Goal: Information Seeking & Learning: Learn about a topic

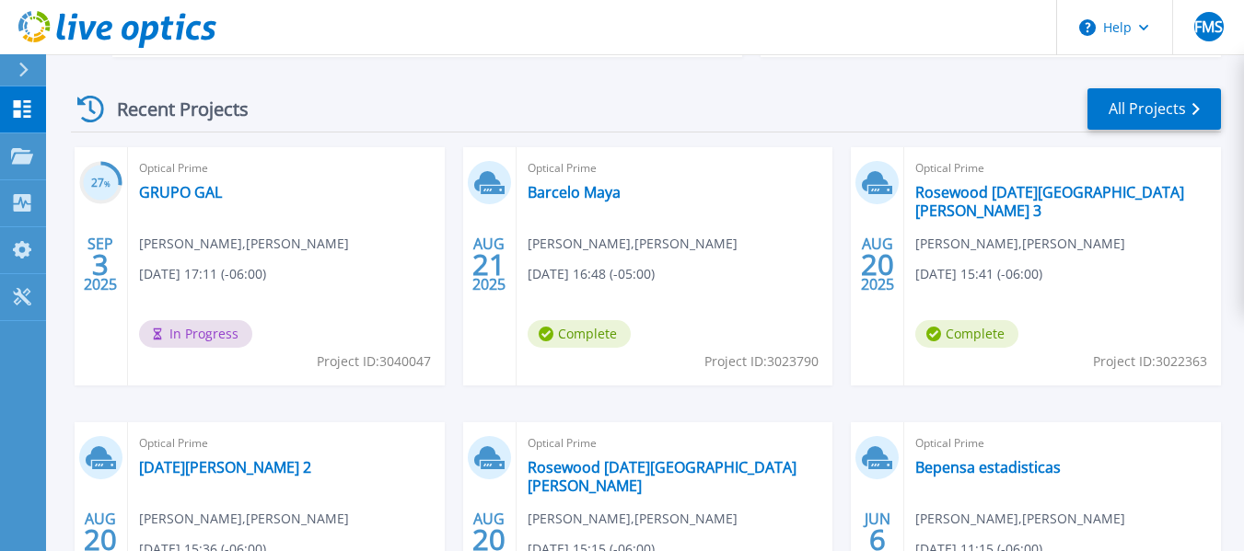
scroll to position [253, 0]
click at [166, 193] on link "GRUPO GAL" at bounding box center [180, 191] width 83 height 18
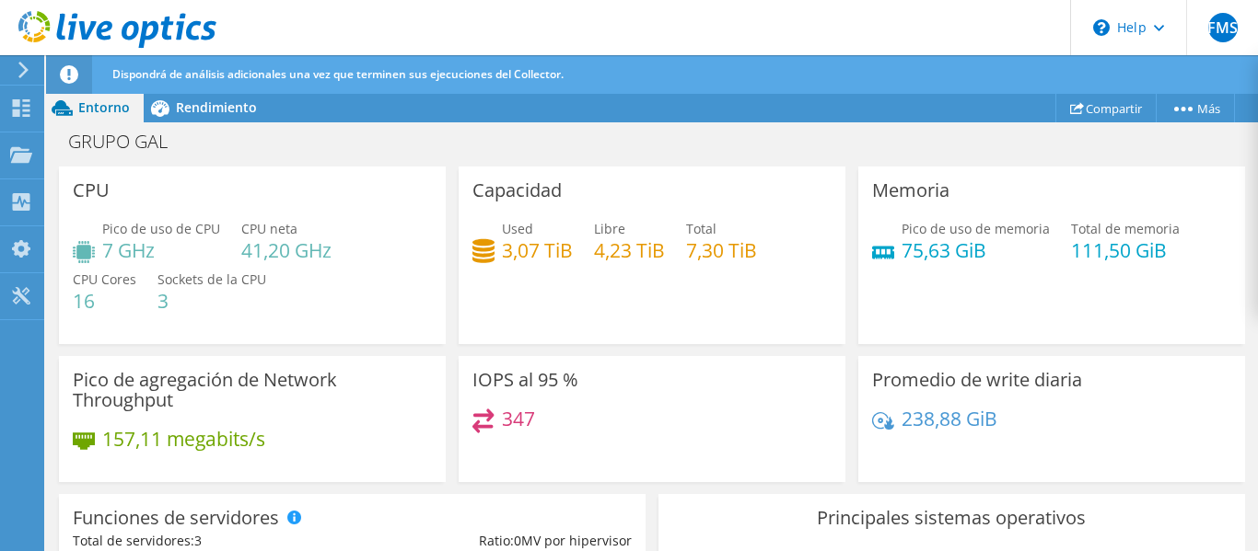
scroll to position [112, 0]
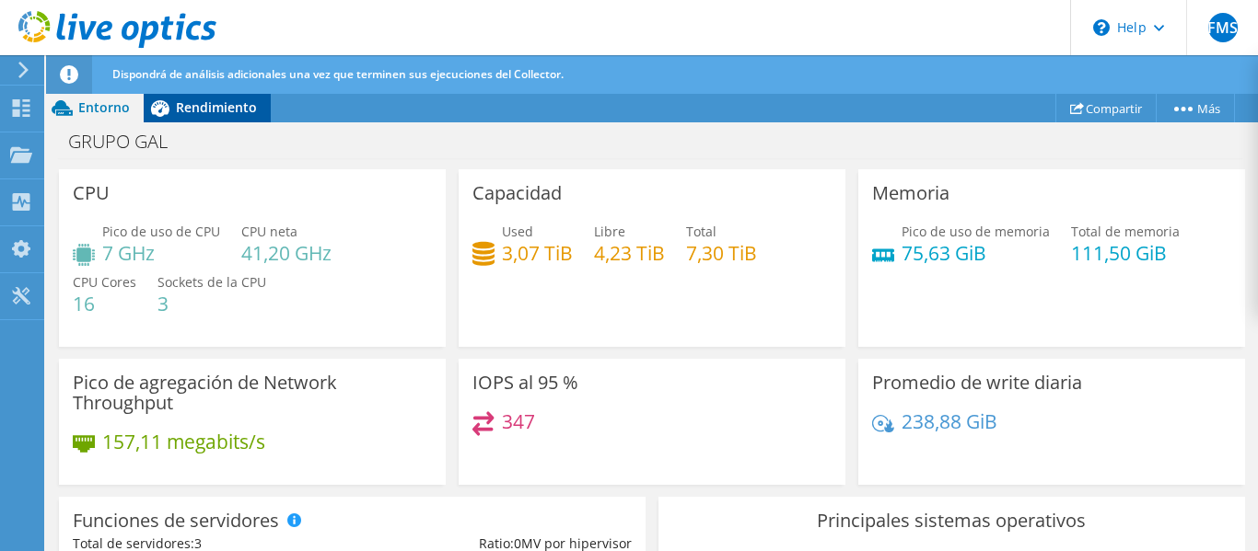
click at [226, 109] on span "Rendimiento" at bounding box center [216, 107] width 81 height 17
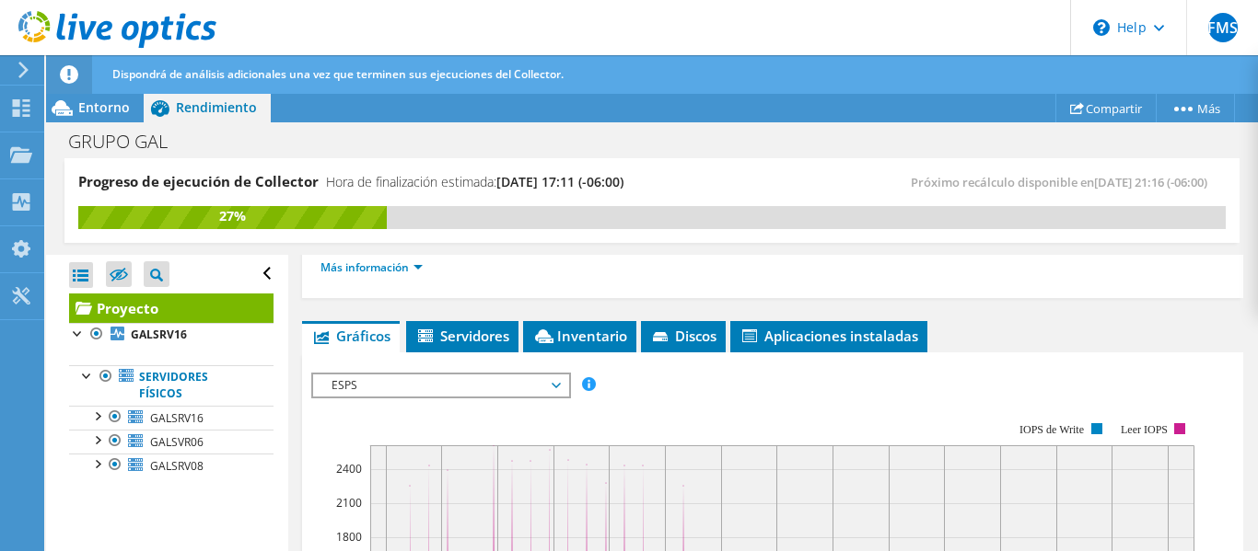
scroll to position [424, 0]
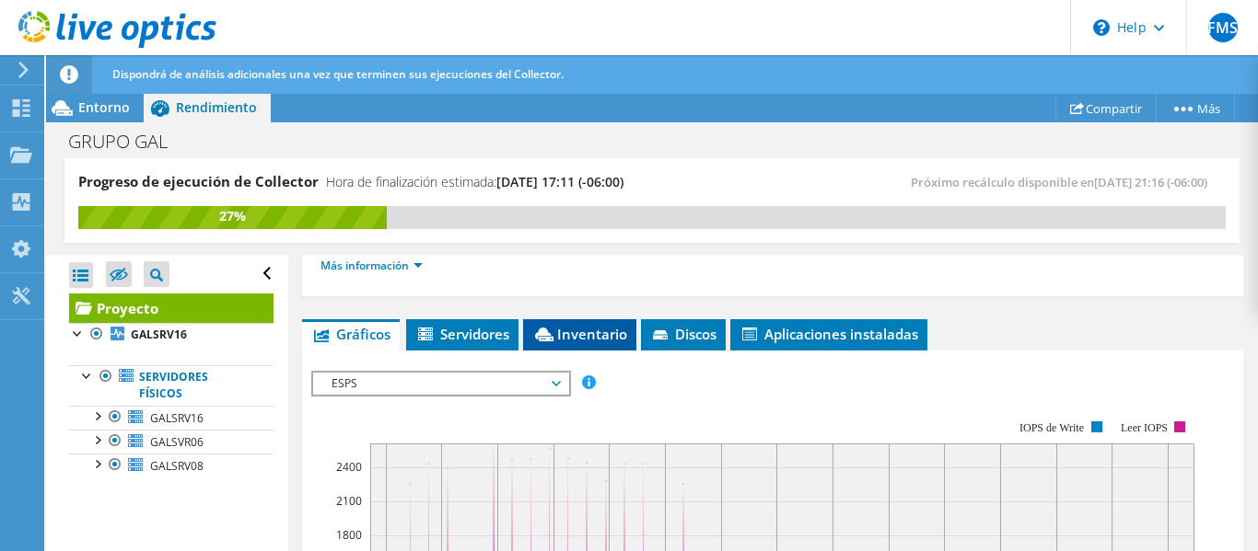
click at [592, 326] on span "Inventario" at bounding box center [579, 334] width 95 height 18
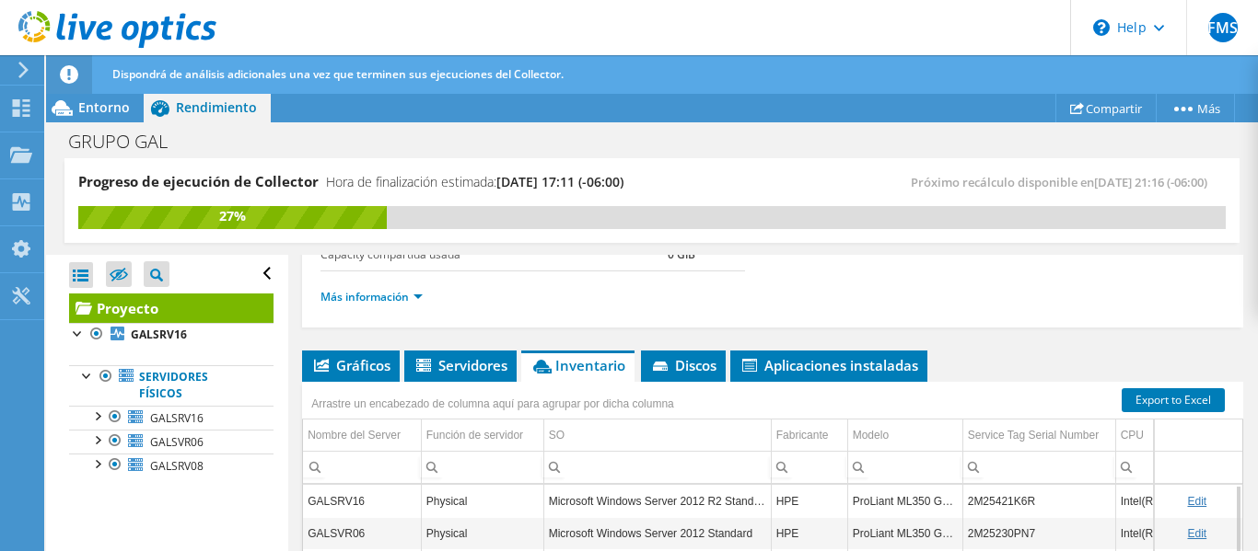
scroll to position [394, 0]
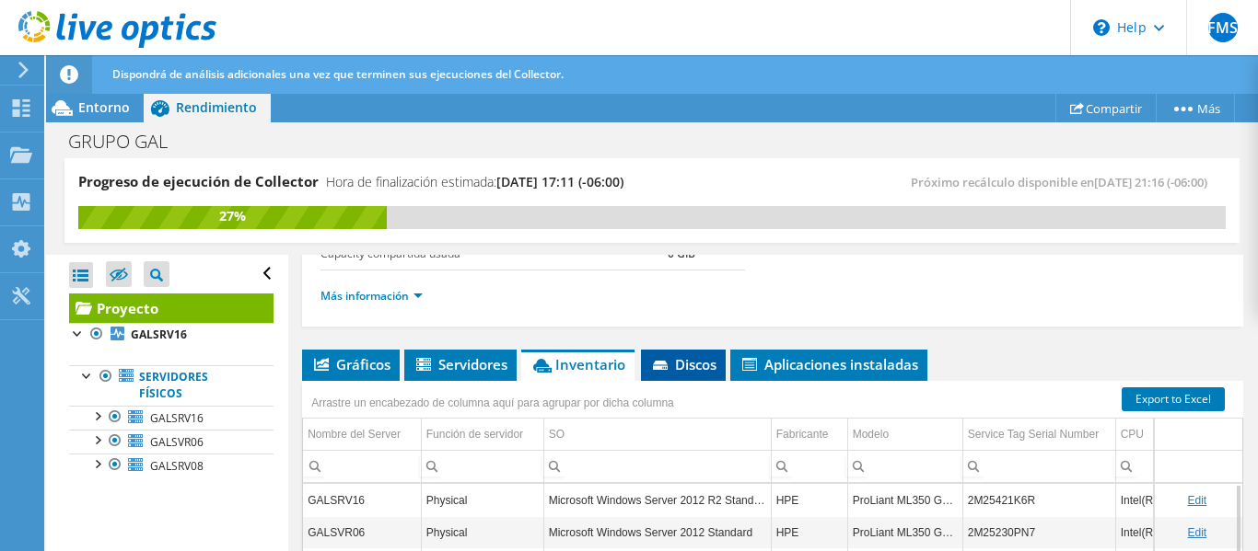
click at [683, 368] on span "Discos" at bounding box center [683, 364] width 66 height 18
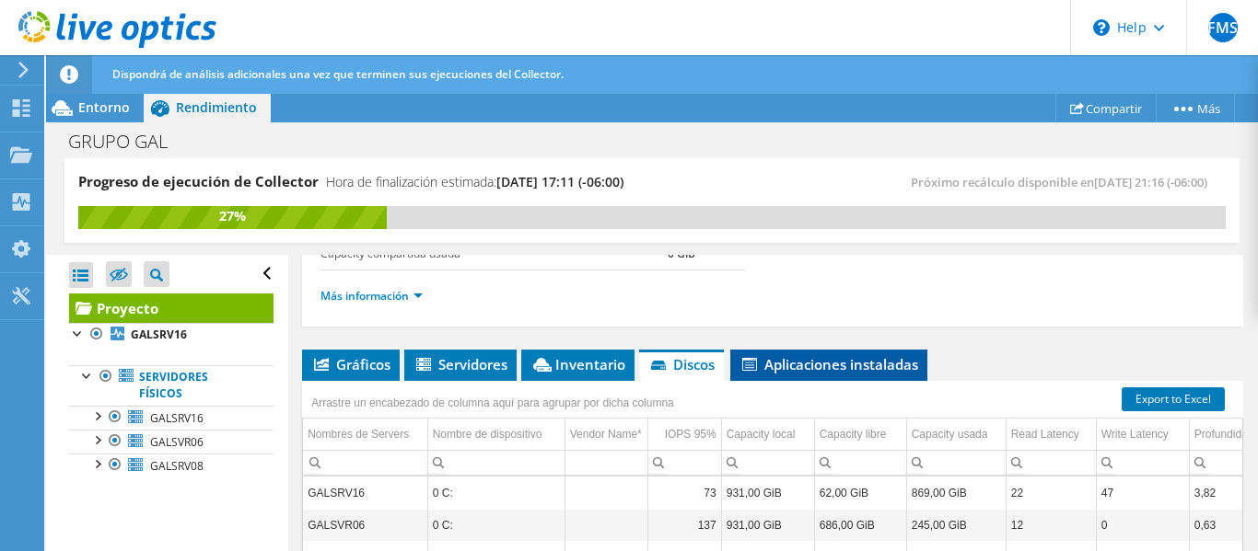
click at [783, 369] on span "Aplicaciones instaladas" at bounding box center [828, 364] width 179 height 18
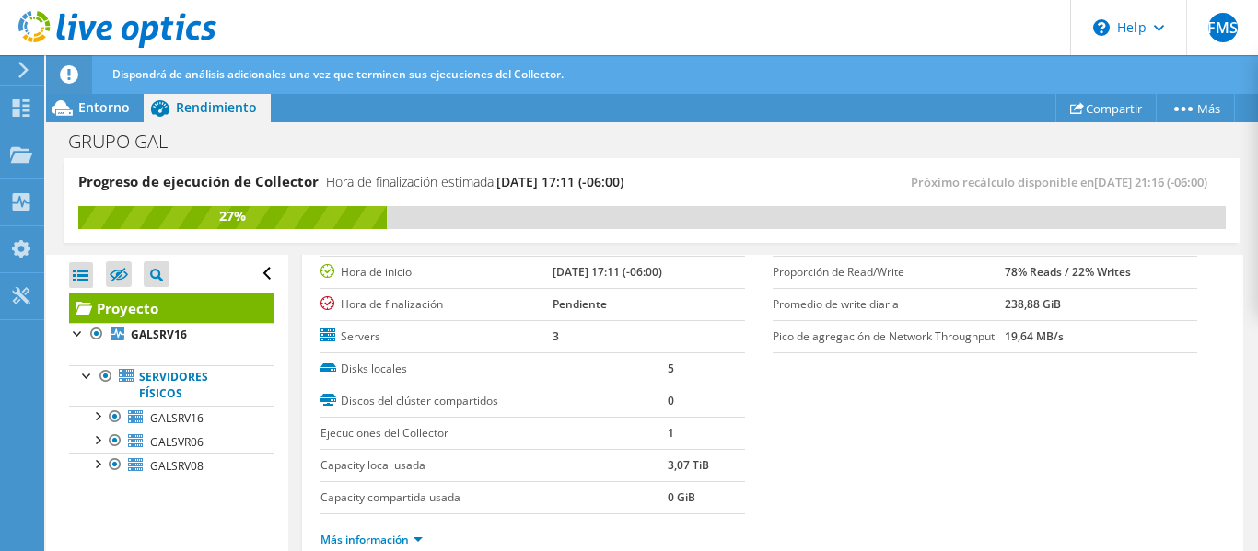
scroll to position [0, 0]
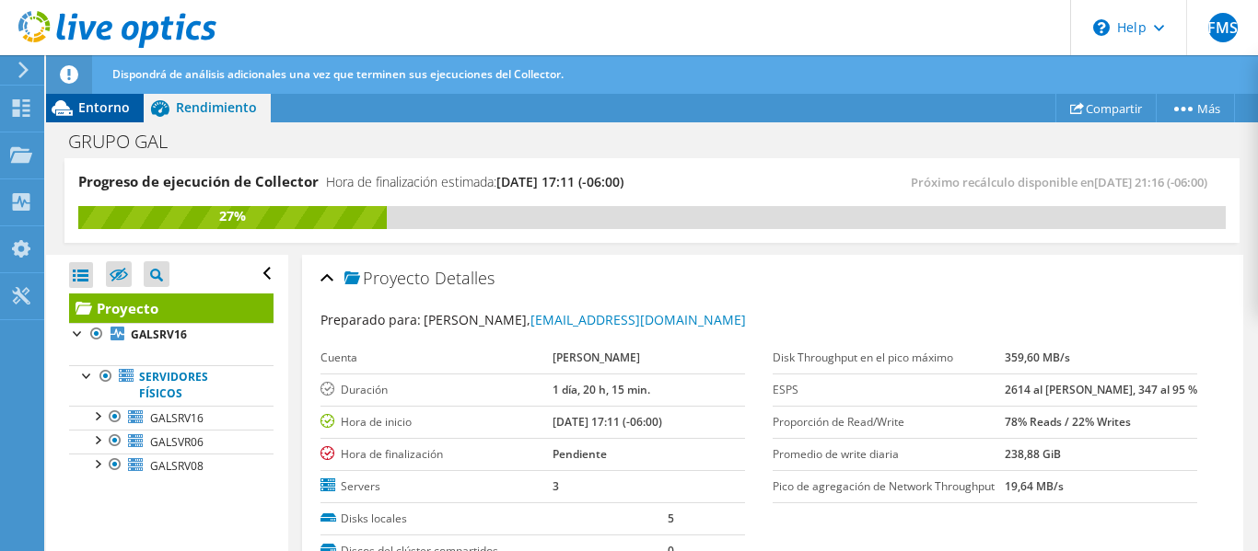
click at [89, 97] on div "Entorno" at bounding box center [95, 107] width 98 height 29
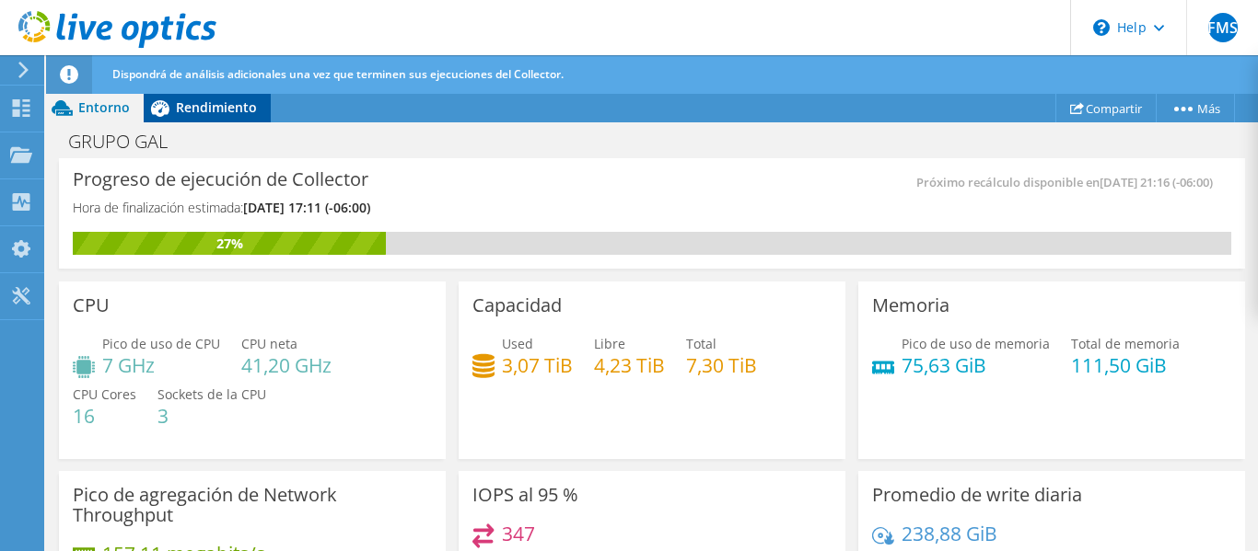
click at [201, 110] on span "Rendimiento" at bounding box center [216, 107] width 81 height 17
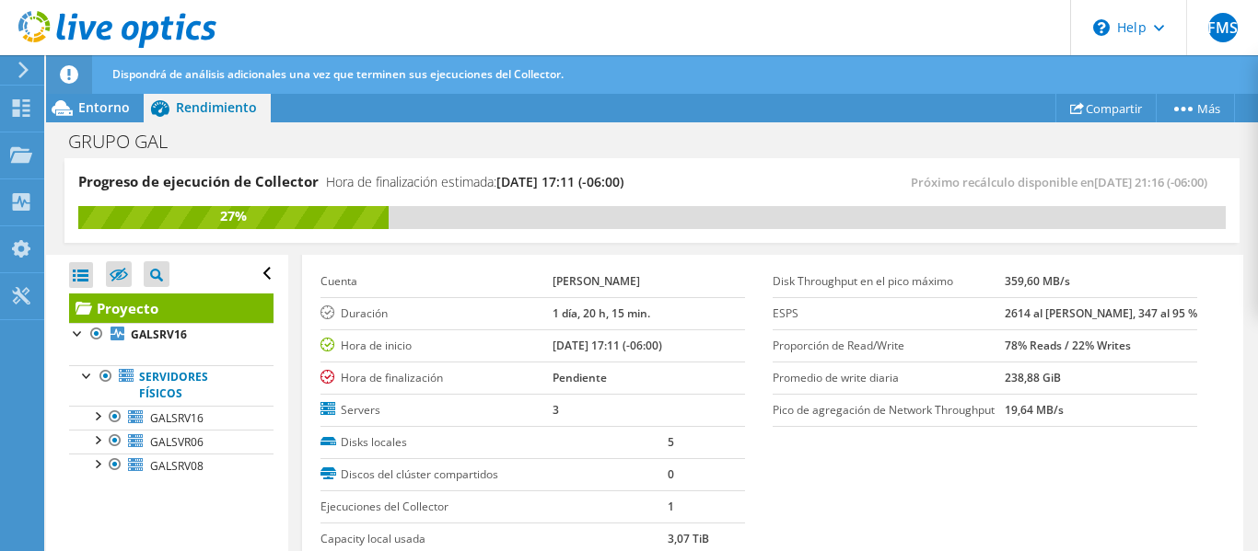
scroll to position [77, 0]
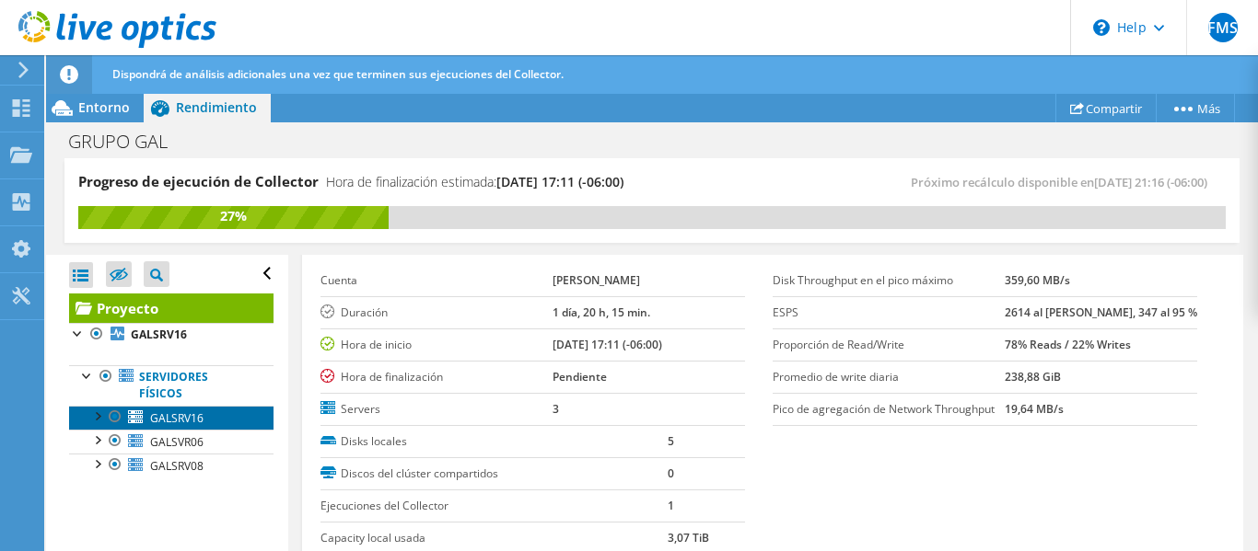
click at [146, 420] on link "GALSRV16" at bounding box center [171, 418] width 204 height 24
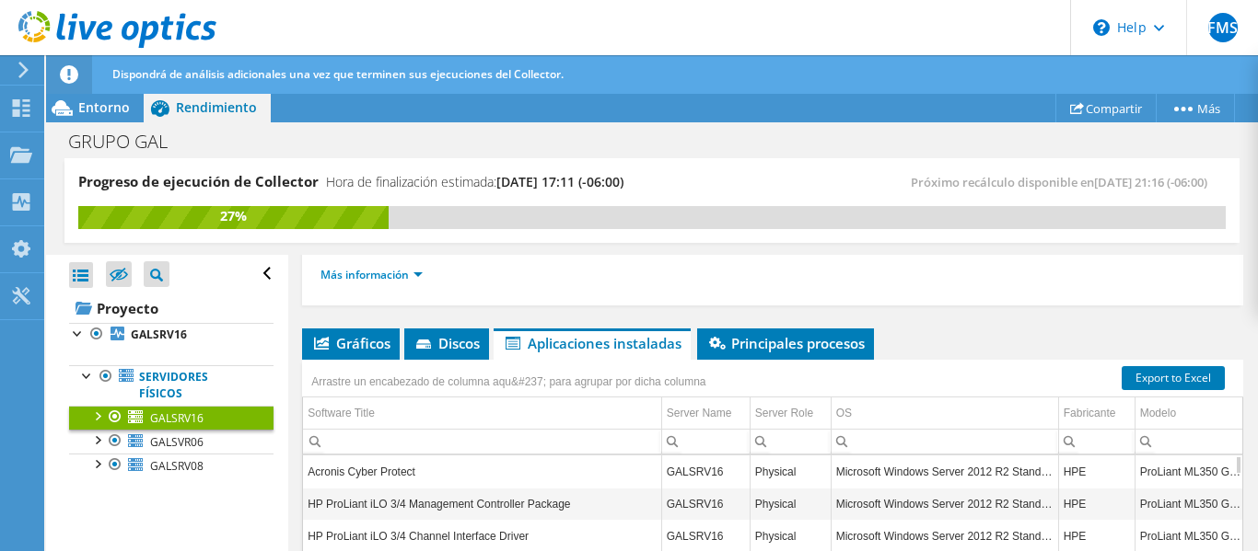
scroll to position [293, 0]
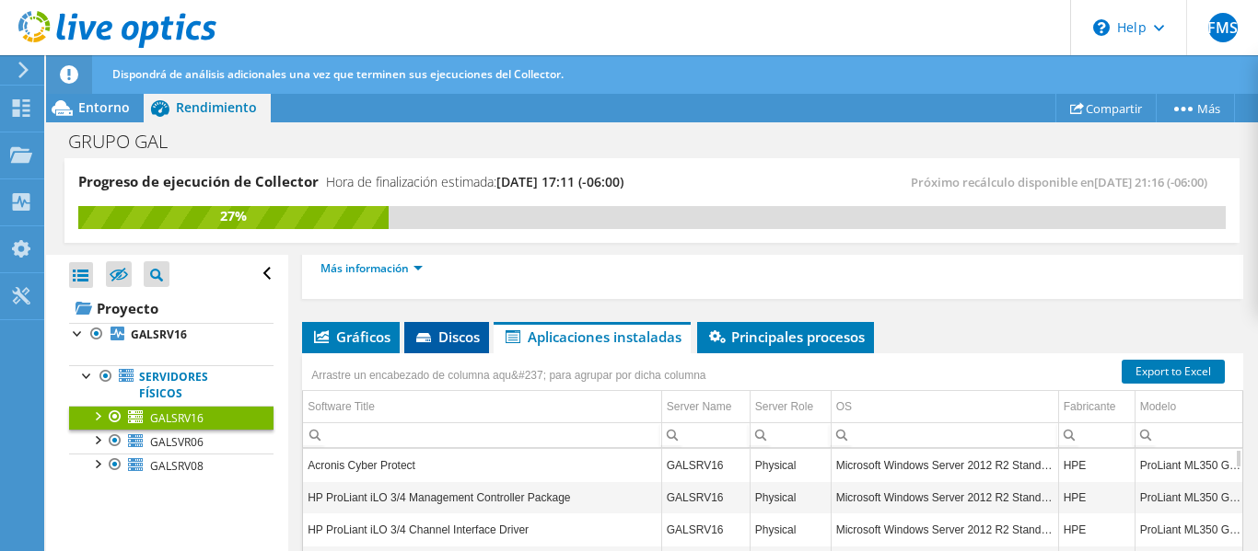
click at [455, 348] on li "Discos" at bounding box center [446, 337] width 85 height 31
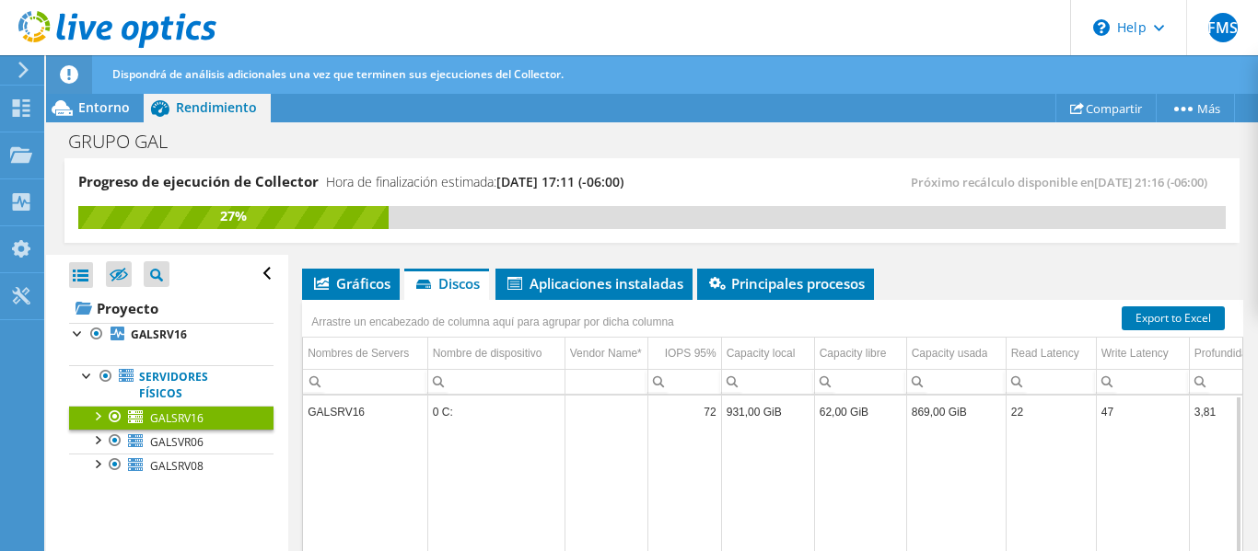
scroll to position [342, 0]
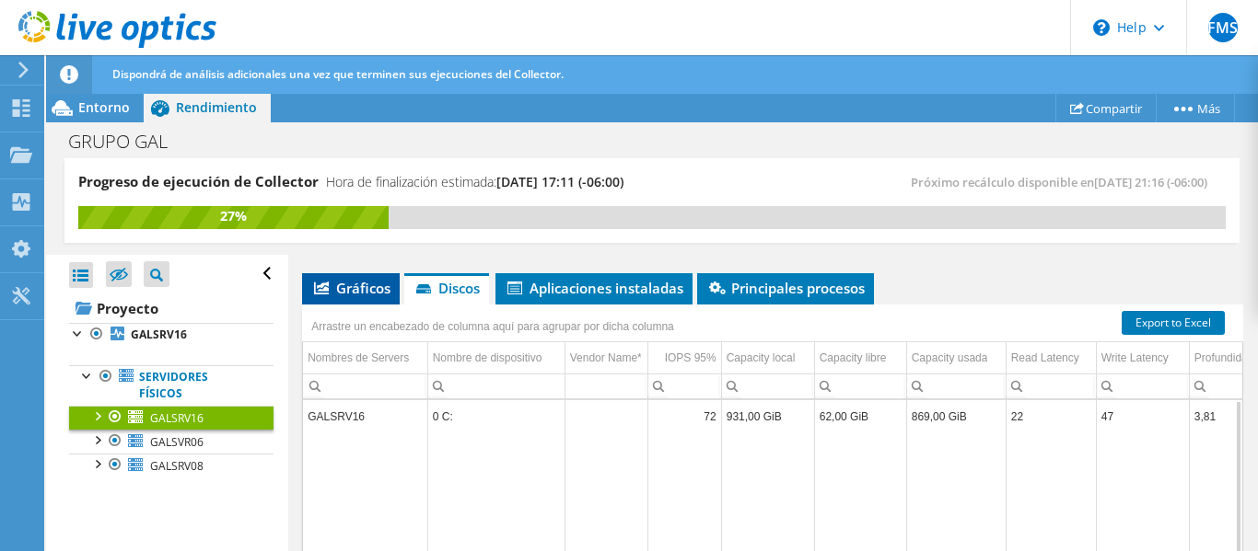
click at [336, 284] on span "Gráficos" at bounding box center [350, 288] width 79 height 18
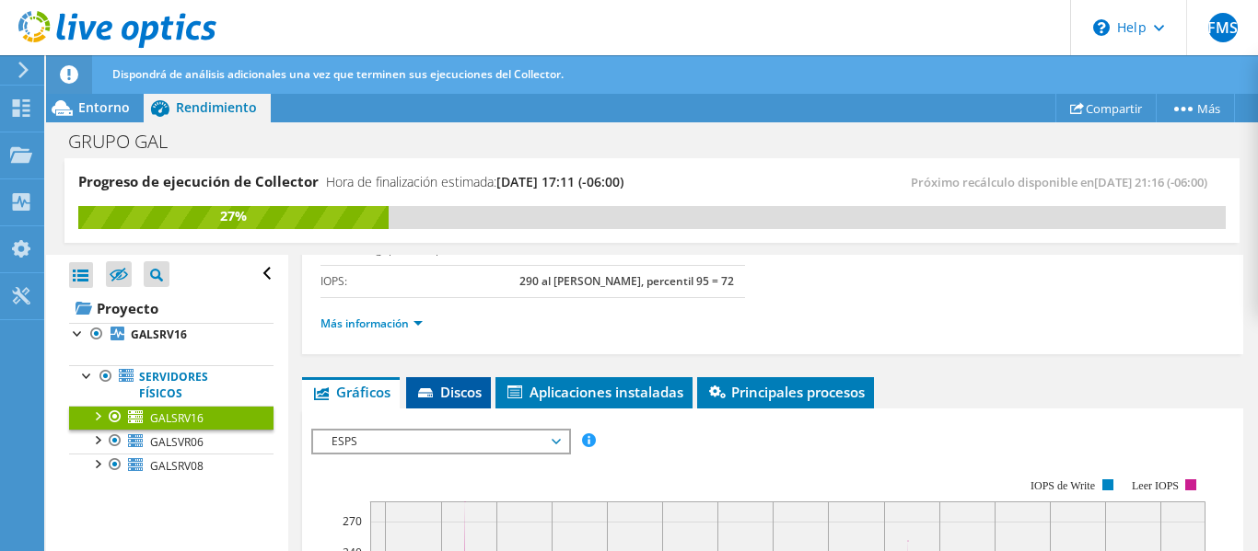
scroll to position [228, 0]
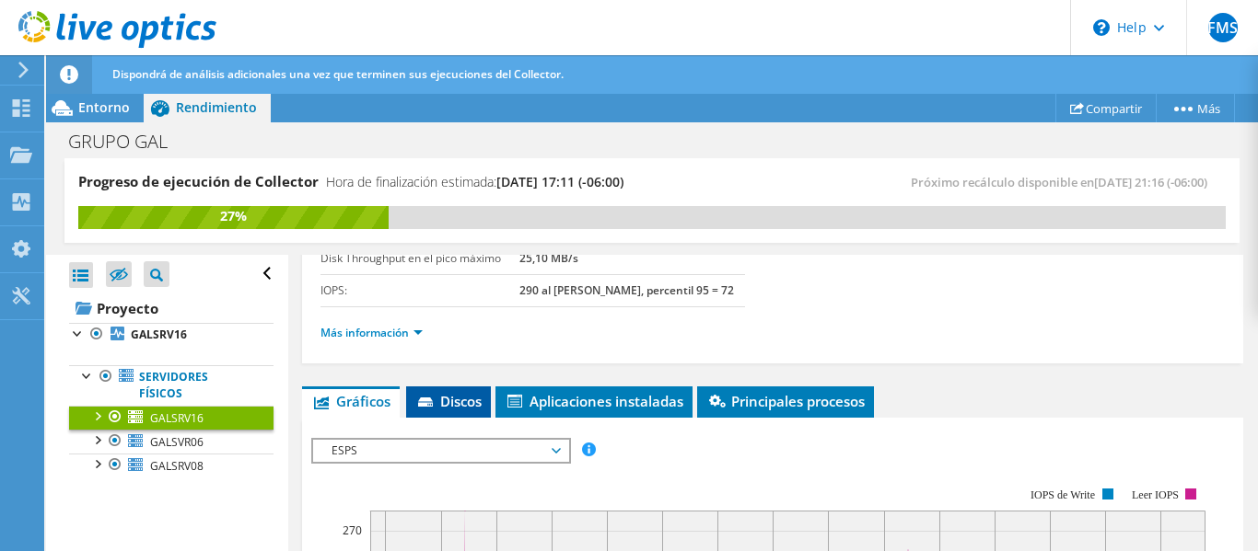
click at [459, 396] on span "Discos" at bounding box center [448, 401] width 66 height 18
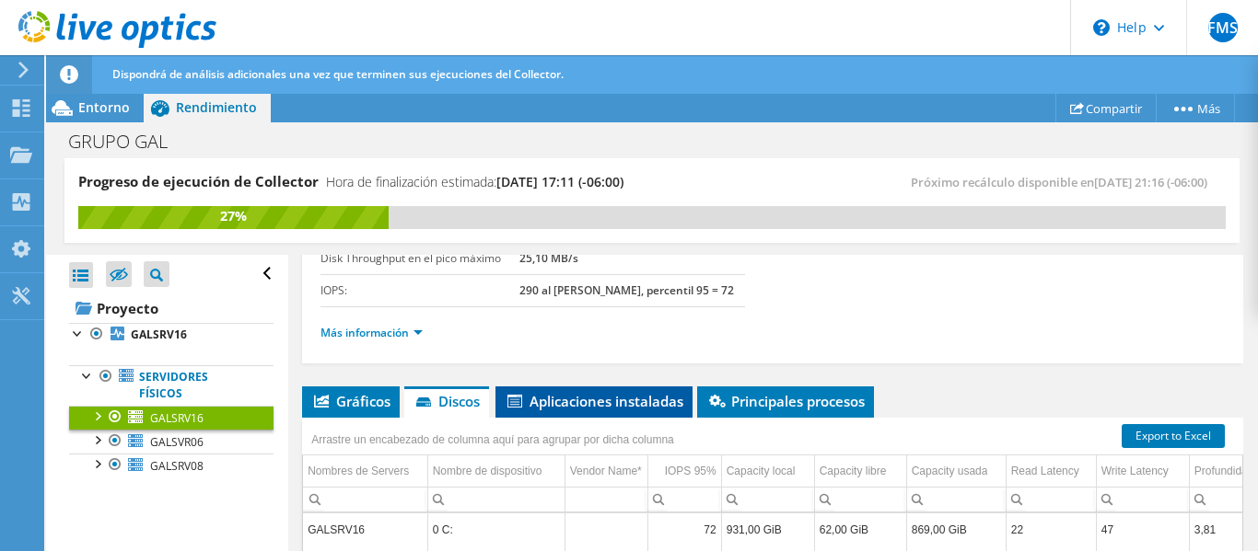
click at [623, 405] on span "Aplicaciones instaladas" at bounding box center [594, 401] width 179 height 18
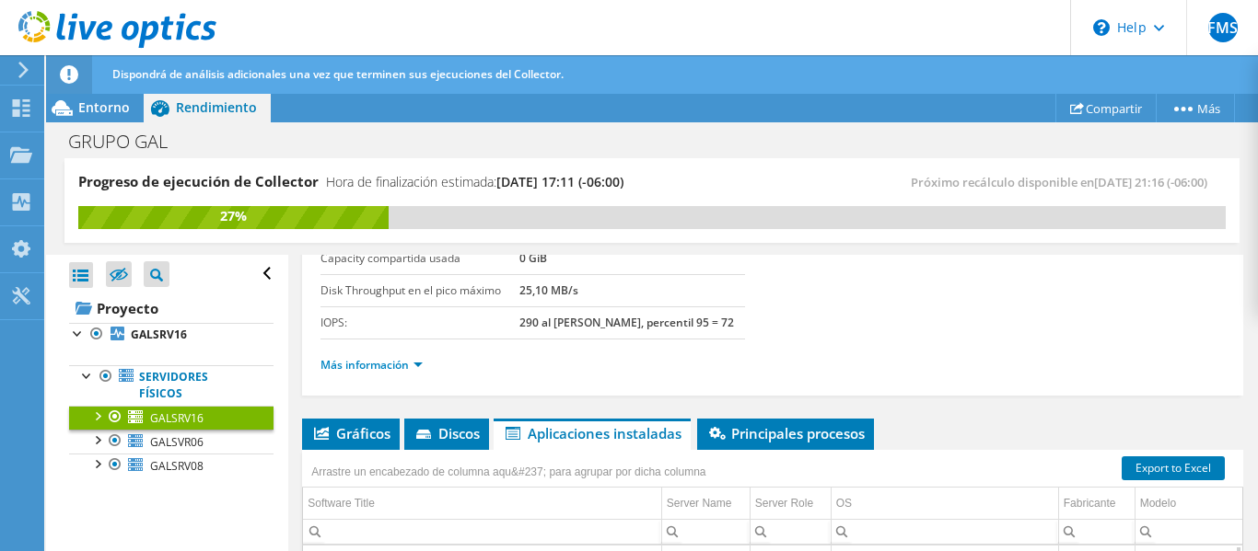
scroll to position [193, 0]
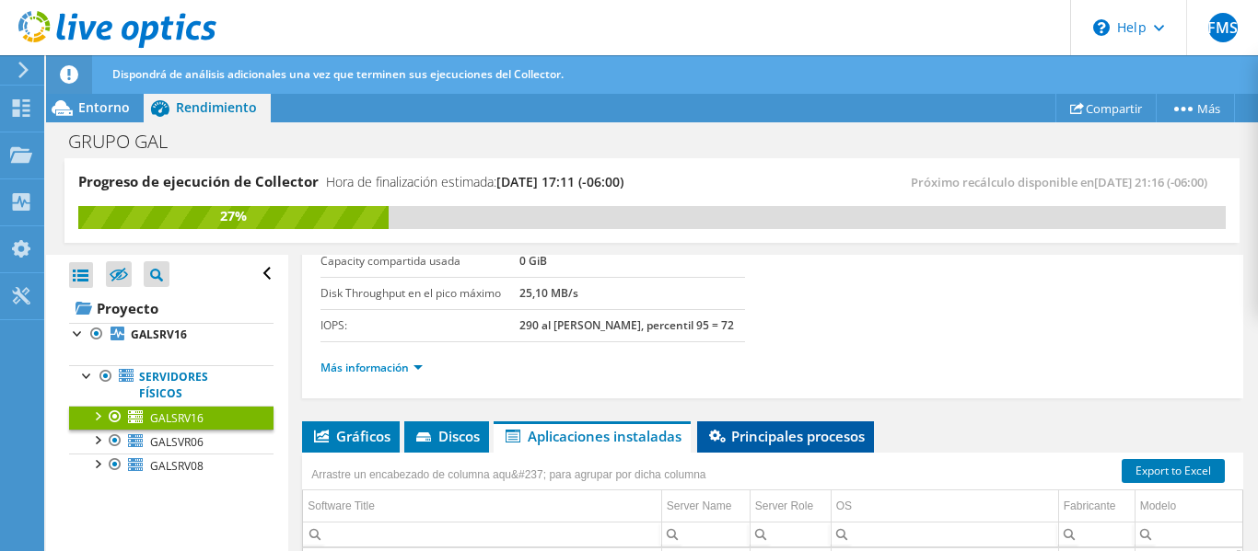
click at [744, 443] on span "Principales procesos" at bounding box center [785, 436] width 158 height 18
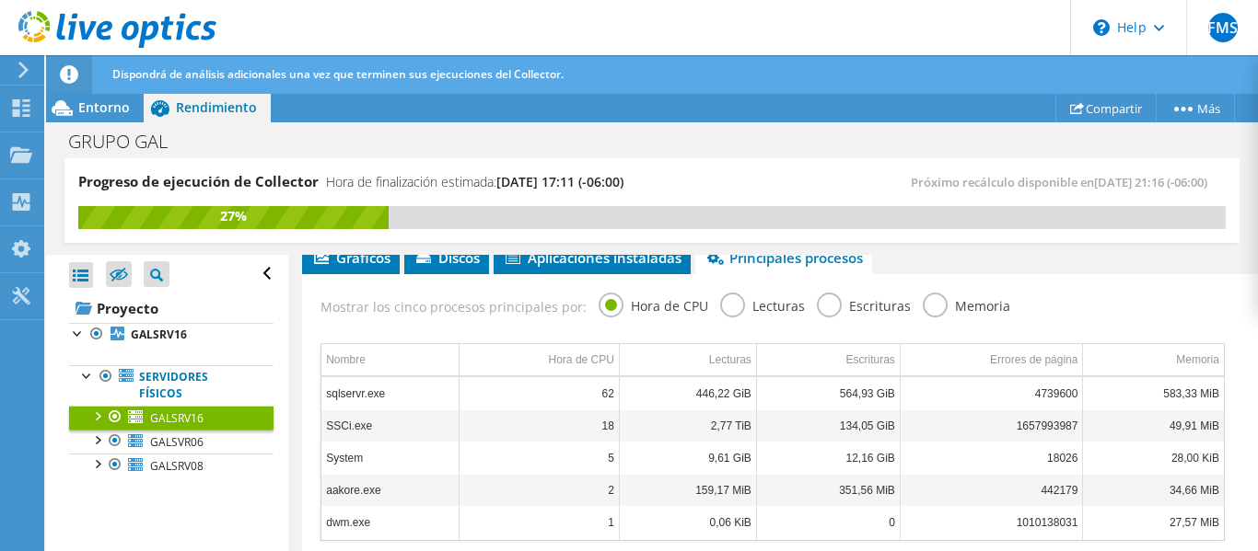
scroll to position [371, 0]
click at [748, 307] on label "Lecturas" at bounding box center [762, 305] width 85 height 23
click at [0, 0] on input "Lecturas" at bounding box center [0, 0] width 0 height 0
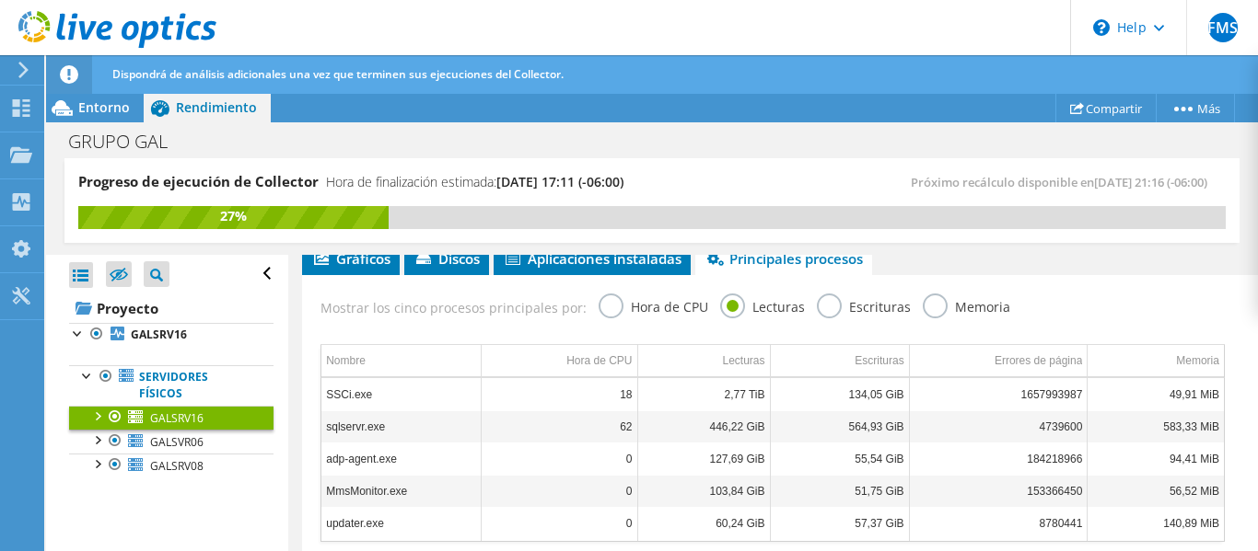
click at [838, 306] on label "Escrituras" at bounding box center [864, 305] width 94 height 23
click at [0, 0] on input "Escrituras" at bounding box center [0, 0] width 0 height 0
click at [939, 306] on label "Memoria" at bounding box center [965, 305] width 87 height 23
click at [0, 0] on input "Memoria" at bounding box center [0, 0] width 0 height 0
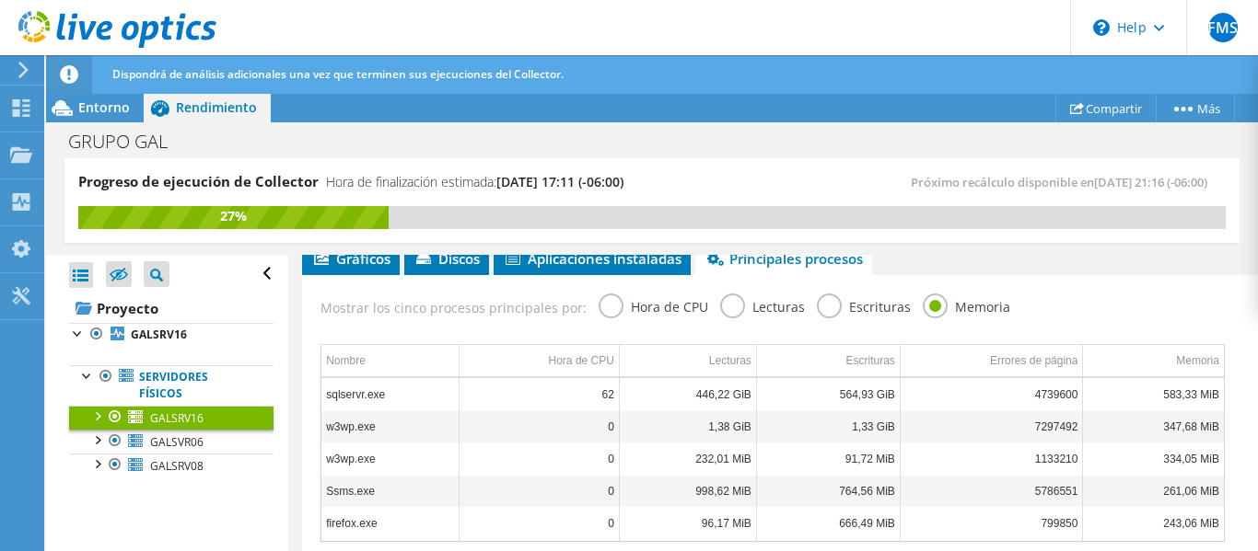
click at [602, 317] on label "Hora de CPU" at bounding box center [653, 305] width 110 height 23
click at [0, 0] on input "Hora de CPU" at bounding box center [0, 0] width 0 height 0
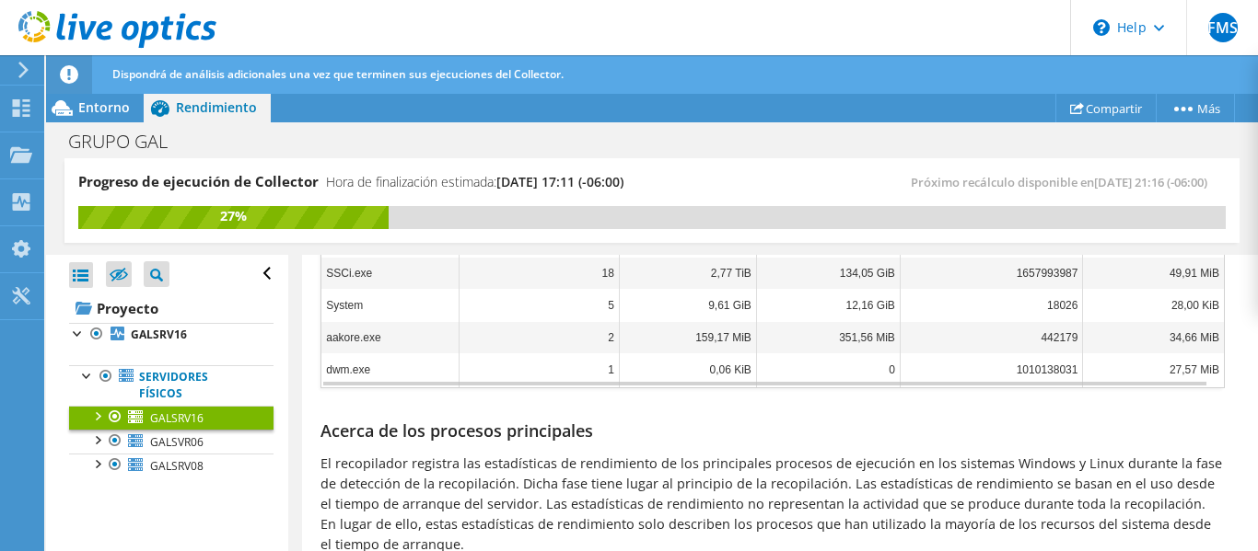
scroll to position [528, 0]
